Goal: Information Seeking & Learning: Learn about a topic

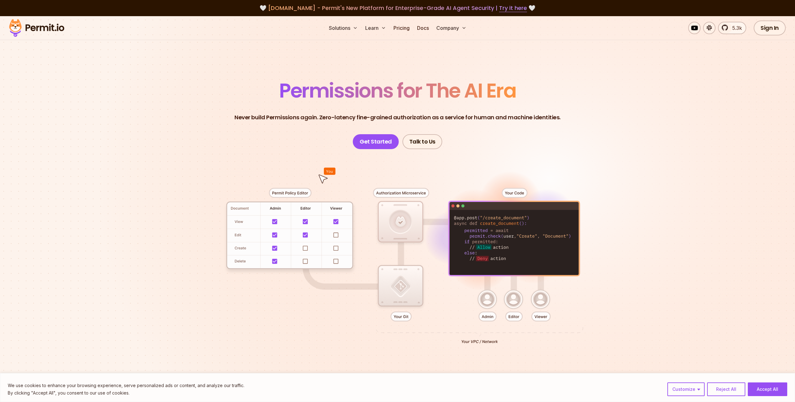
drag, startPoint x: 323, startPoint y: 118, endPoint x: 344, endPoint y: 118, distance: 21.1
click at [344, 118] on p "Never build Permissions again. Zero-latency fine-grained authorization as a ser…" at bounding box center [398, 117] width 326 height 9
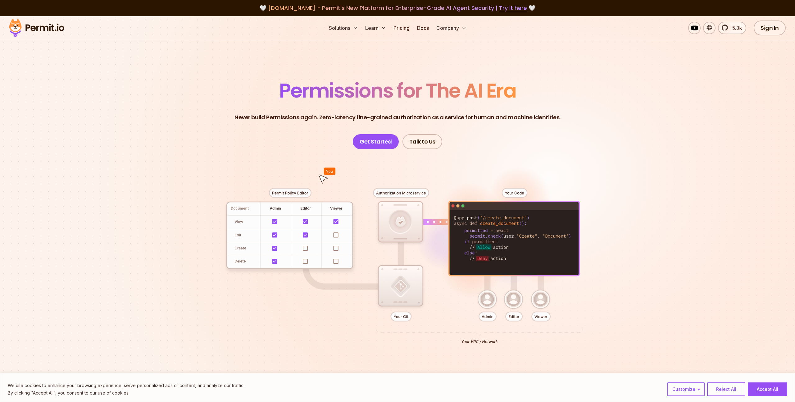
click at [344, 118] on p "Never build Permissions again. Zero-latency fine-grained authorization as a ser…" at bounding box center [398, 117] width 326 height 9
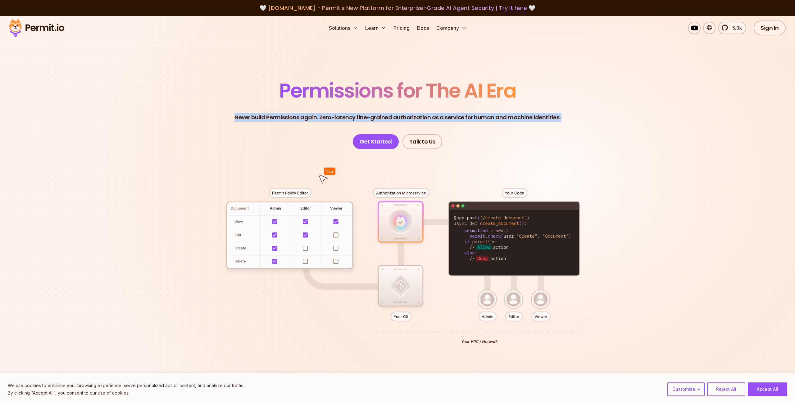
click at [344, 118] on p "Never build Permissions again. Zero-latency fine-grained authorization as a ser…" at bounding box center [398, 117] width 326 height 9
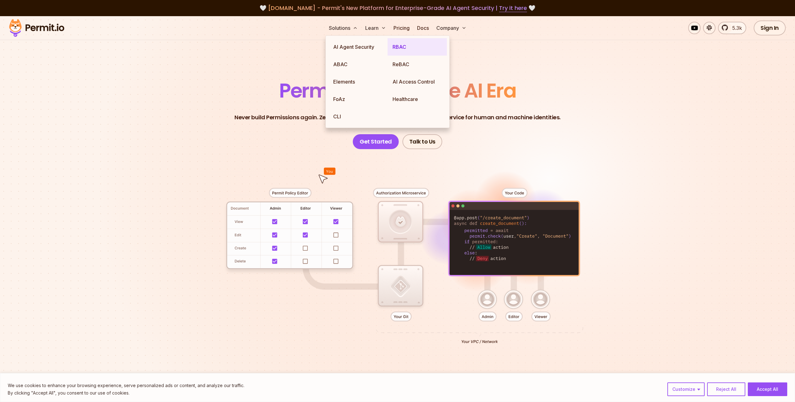
click at [413, 48] on link "RBAC" at bounding box center [417, 46] width 59 height 17
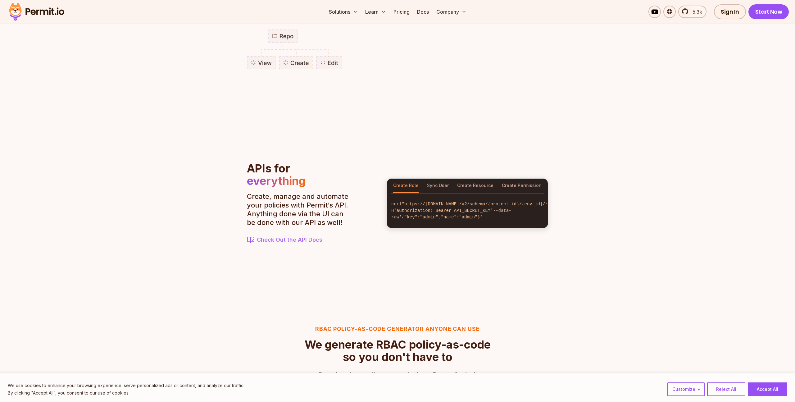
scroll to position [589, 0]
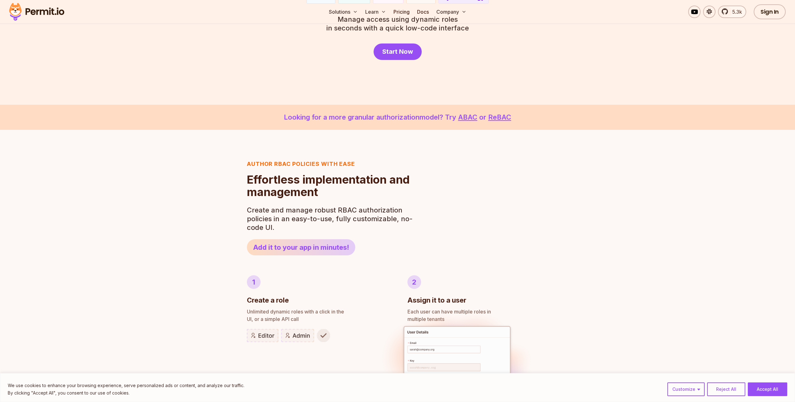
scroll to position [0, 0]
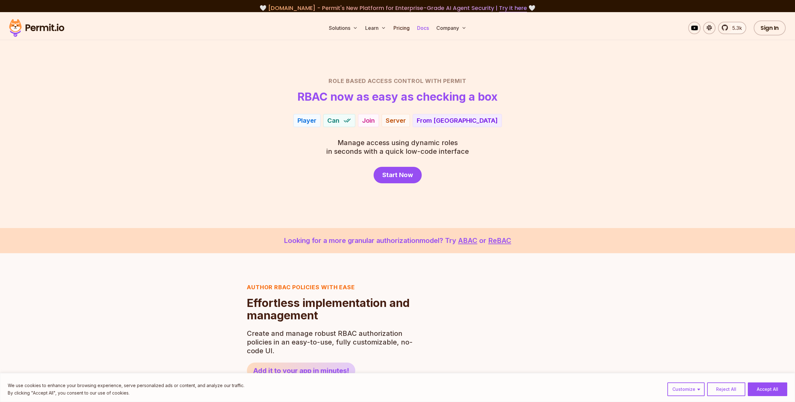
click at [421, 29] on link "Docs" at bounding box center [423, 28] width 17 height 12
click at [401, 30] on link "Pricing" at bounding box center [401, 28] width 21 height 12
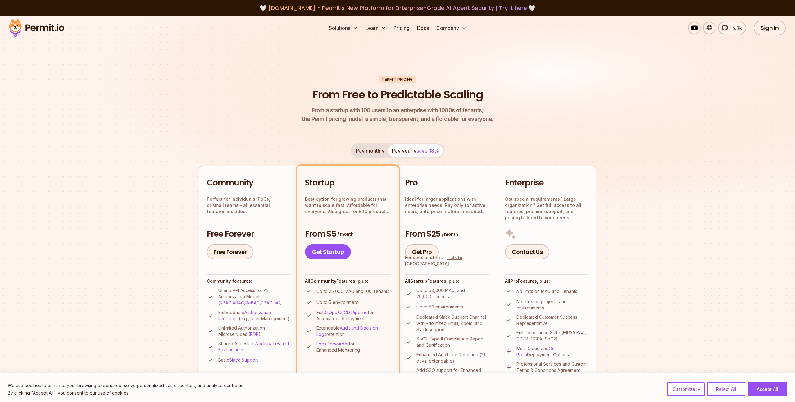
click at [671, 217] on img at bounding box center [397, 122] width 795 height 212
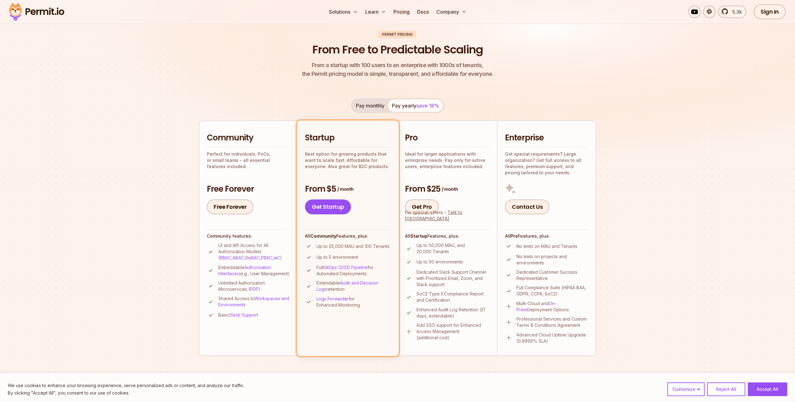
scroll to position [45, 0]
click at [671, 217] on section "Permit Pricing From Free to Predictable Scaling From a startup with 100 users t…" at bounding box center [397, 307] width 795 height 672
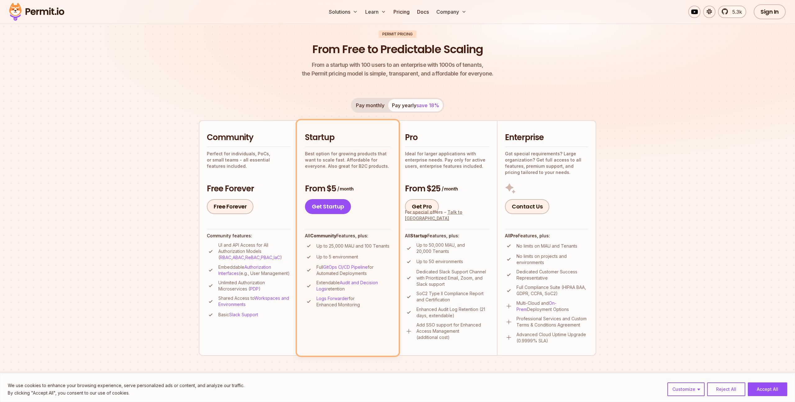
click at [671, 217] on section "Permit Pricing From Free to Predictable Scaling From a startup with 100 users t…" at bounding box center [397, 307] width 795 height 672
click at [367, 103] on button "Pay monthly" at bounding box center [370, 105] width 36 height 12
click at [410, 107] on button "Pay yearly save 18%" at bounding box center [415, 105] width 55 height 12
click at [359, 101] on button "Pay monthly" at bounding box center [370, 105] width 36 height 12
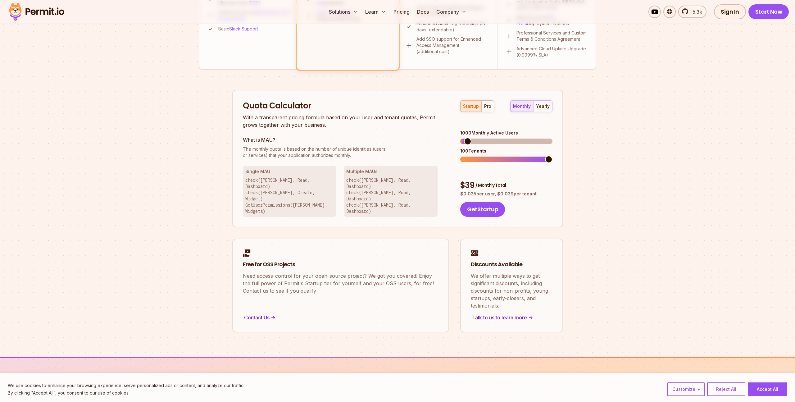
scroll to position [332, 0]
click at [665, 179] on section "Permit Pricing From Free to Predictable Scaling From a startup with 100 users t…" at bounding box center [397, 20] width 795 height 672
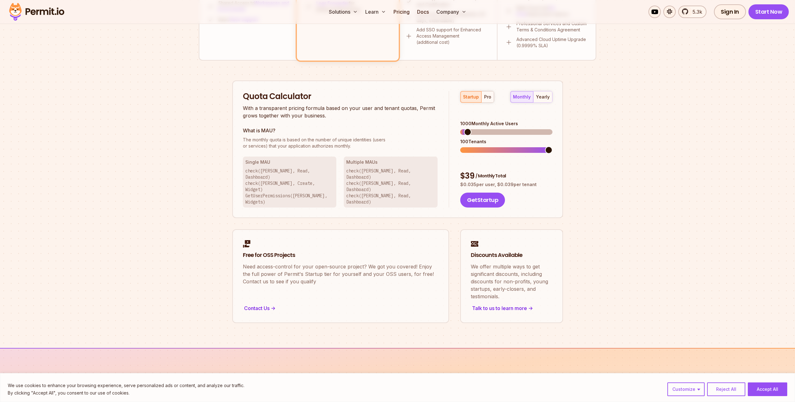
scroll to position [342, 0]
click at [487, 94] on div "pro" at bounding box center [487, 96] width 7 height 6
click at [604, 165] on section "Permit Pricing From Free to Predictable Scaling From a startup with 100 users t…" at bounding box center [397, 11] width 795 height 672
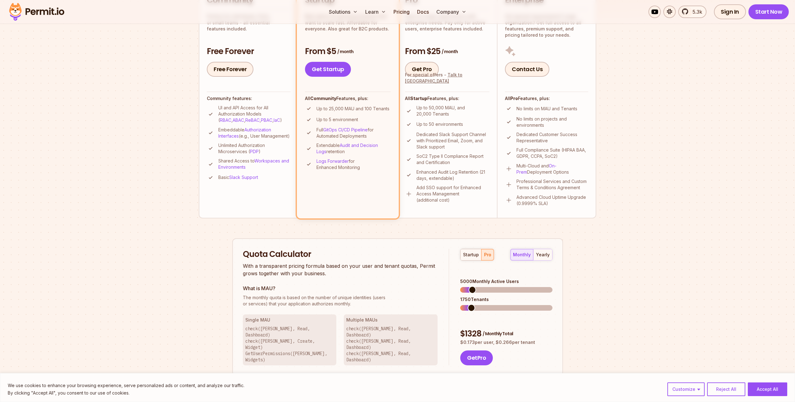
scroll to position [203, 0]
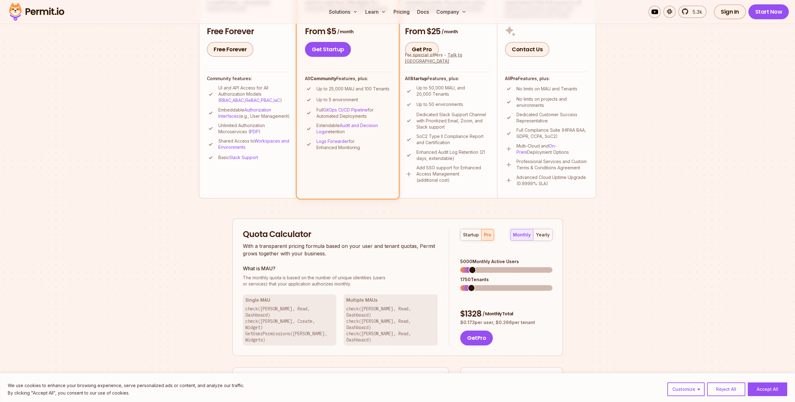
click at [631, 260] on section "Permit Pricing From Free to Predictable Scaling From a startup with 100 users t…" at bounding box center [397, 150] width 795 height 672
